Goal: Navigation & Orientation: Go to known website

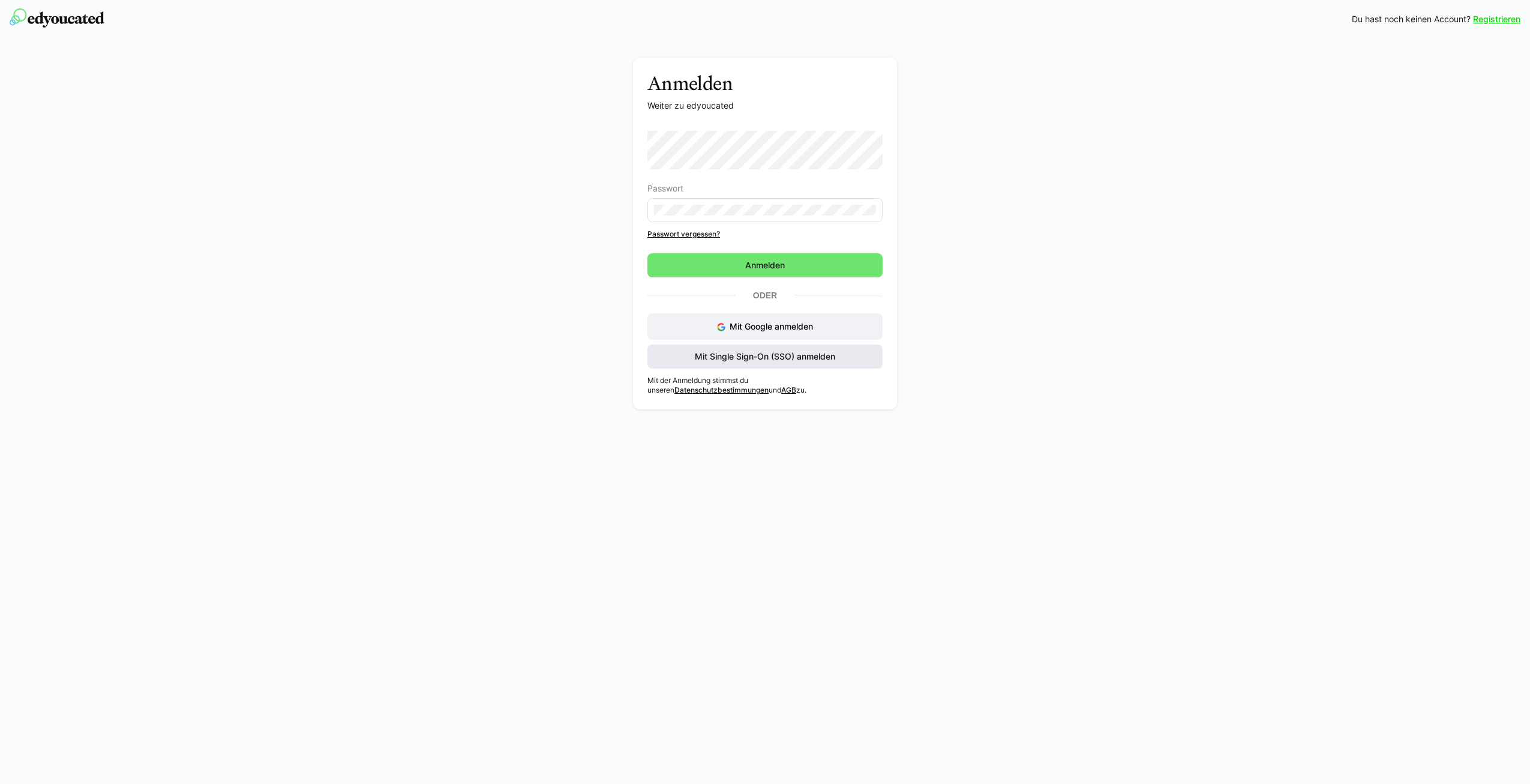
click at [773, 356] on span "Mit Single Sign-On (SSO) anmelden" at bounding box center [765, 356] width 144 height 12
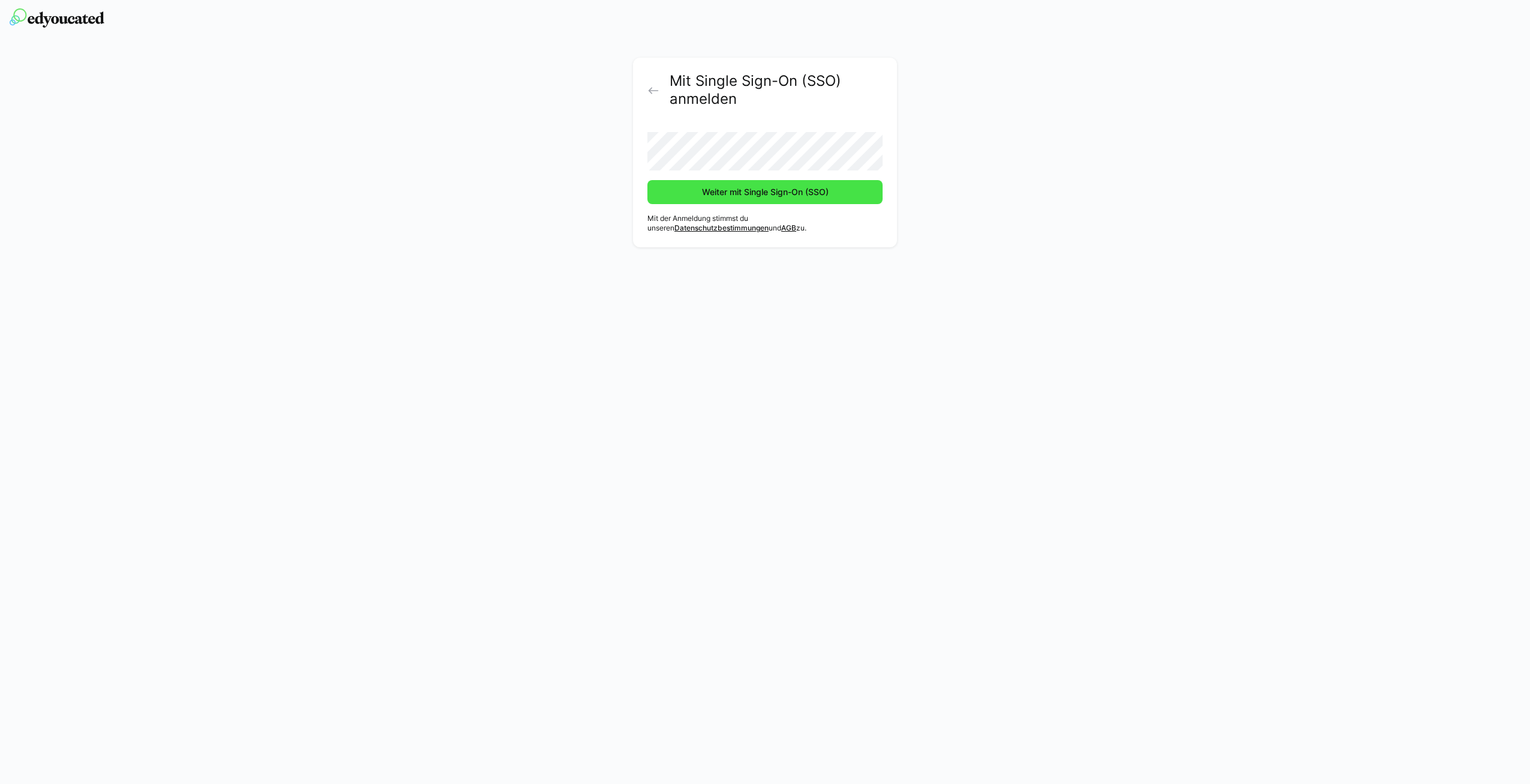
click at [757, 196] on span "Weiter mit Single Sign-On (SSO)" at bounding box center [765, 191] width 131 height 12
